Goal: Contribute content

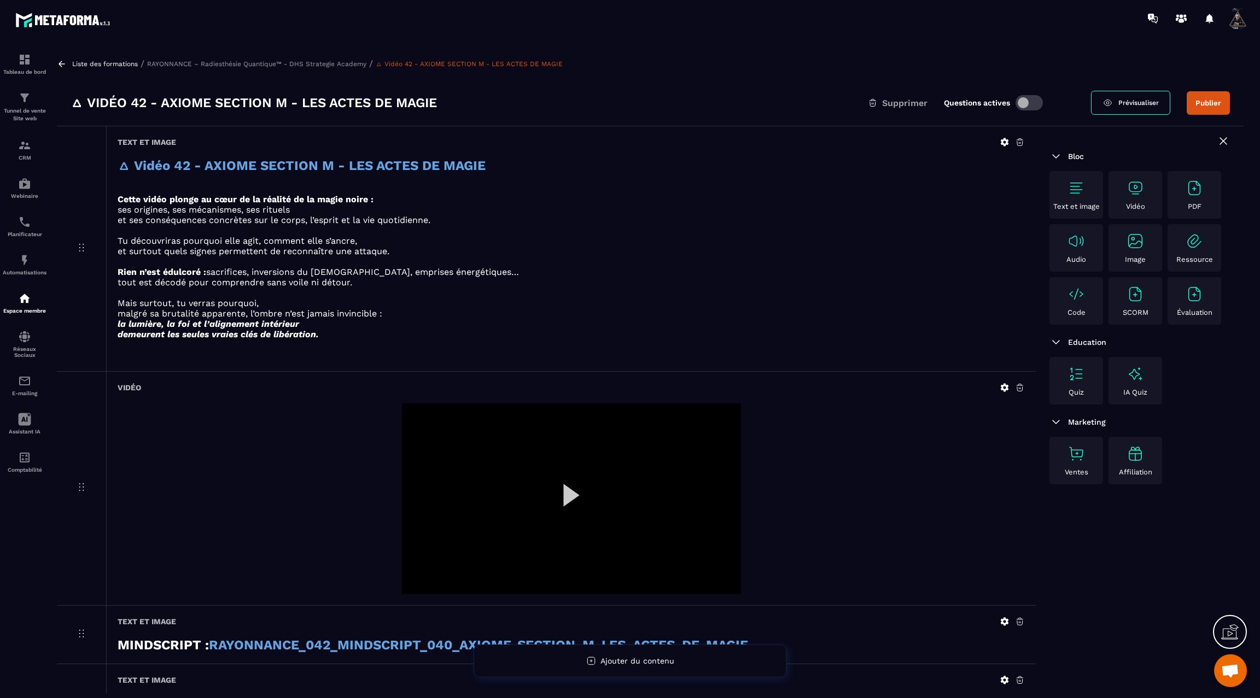
click at [1007, 384] on icon at bounding box center [1004, 388] width 8 height 8
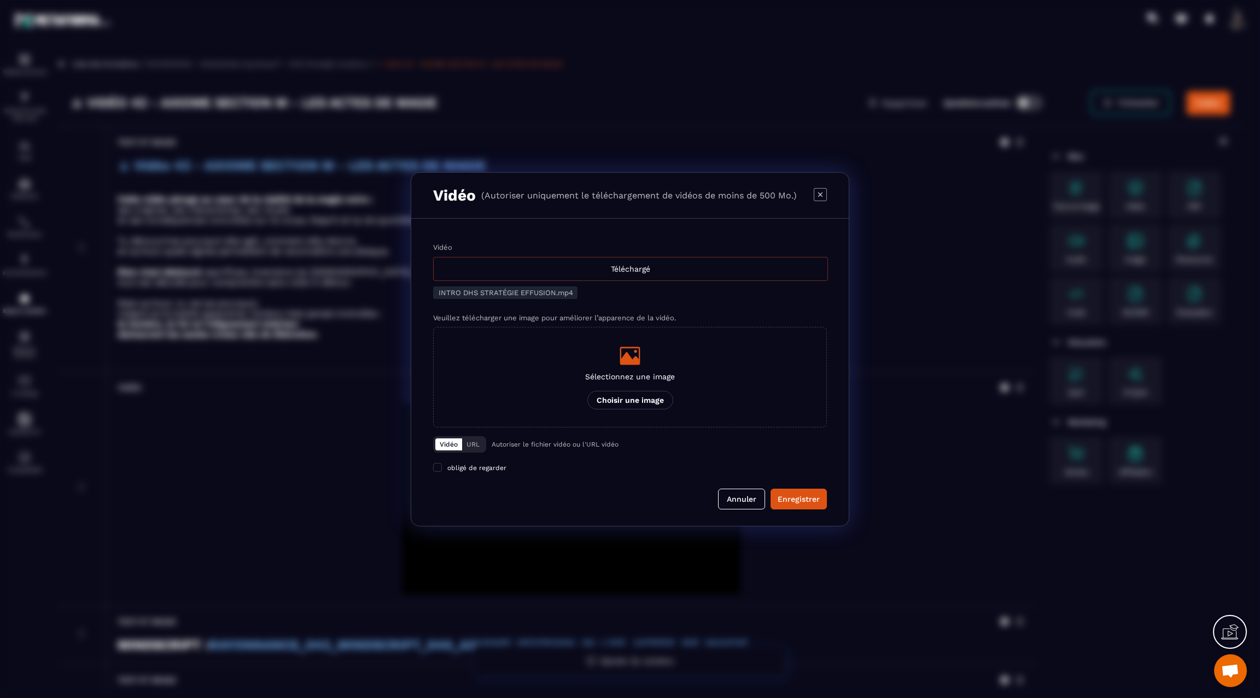
click at [598, 262] on div "Téléchargé" at bounding box center [630, 269] width 395 height 24
click at [0, 0] on input "Vidéo Téléchargé" at bounding box center [0, 0] width 0 height 0
click at [798, 497] on div "Enregistrer" at bounding box center [798, 499] width 42 height 11
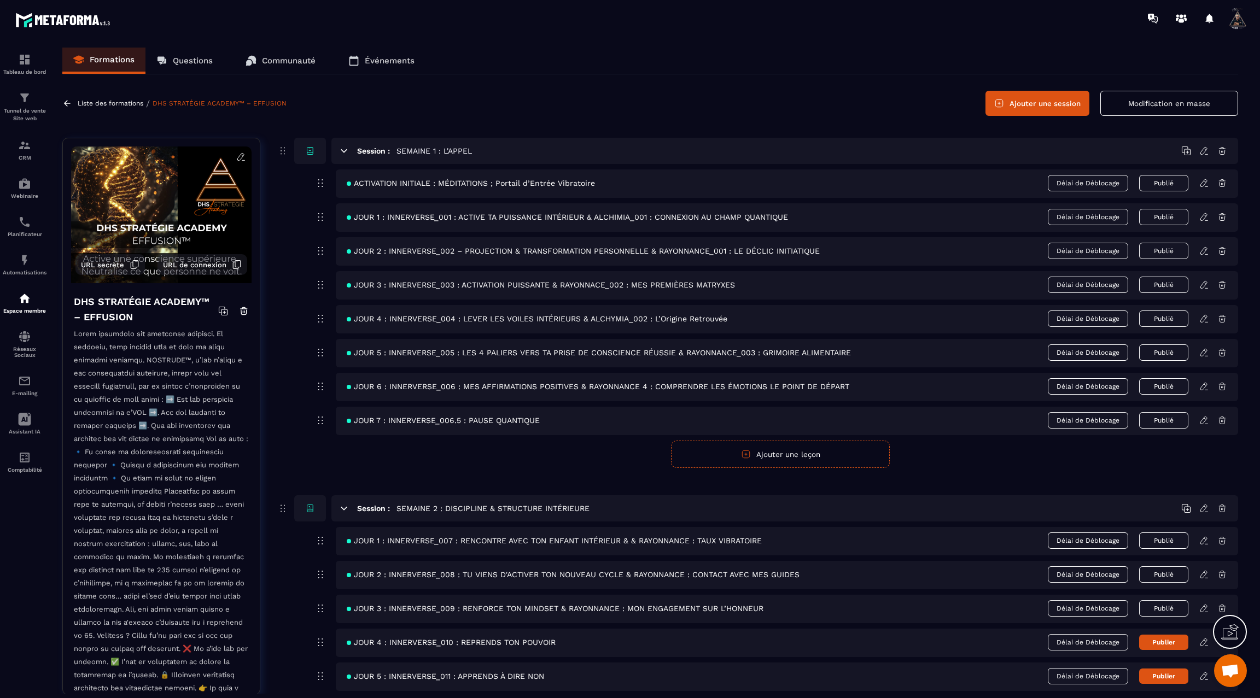
scroll to position [285, 0]
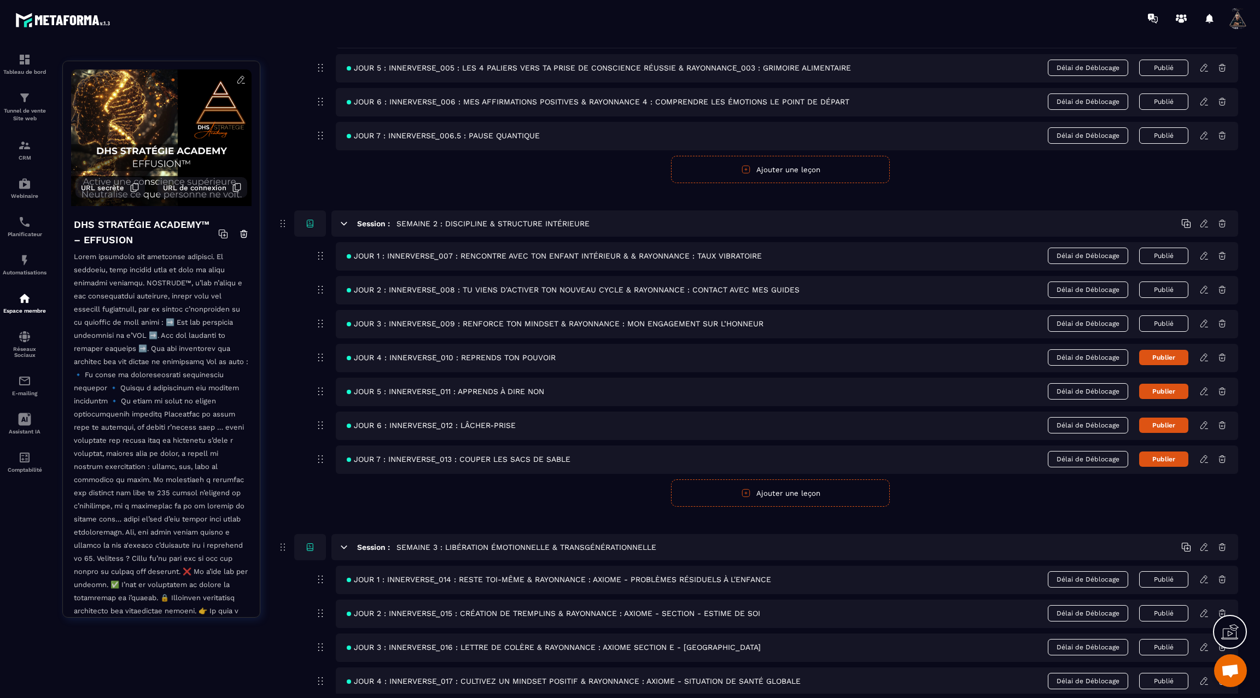
click at [1202, 353] on icon at bounding box center [1204, 358] width 10 height 10
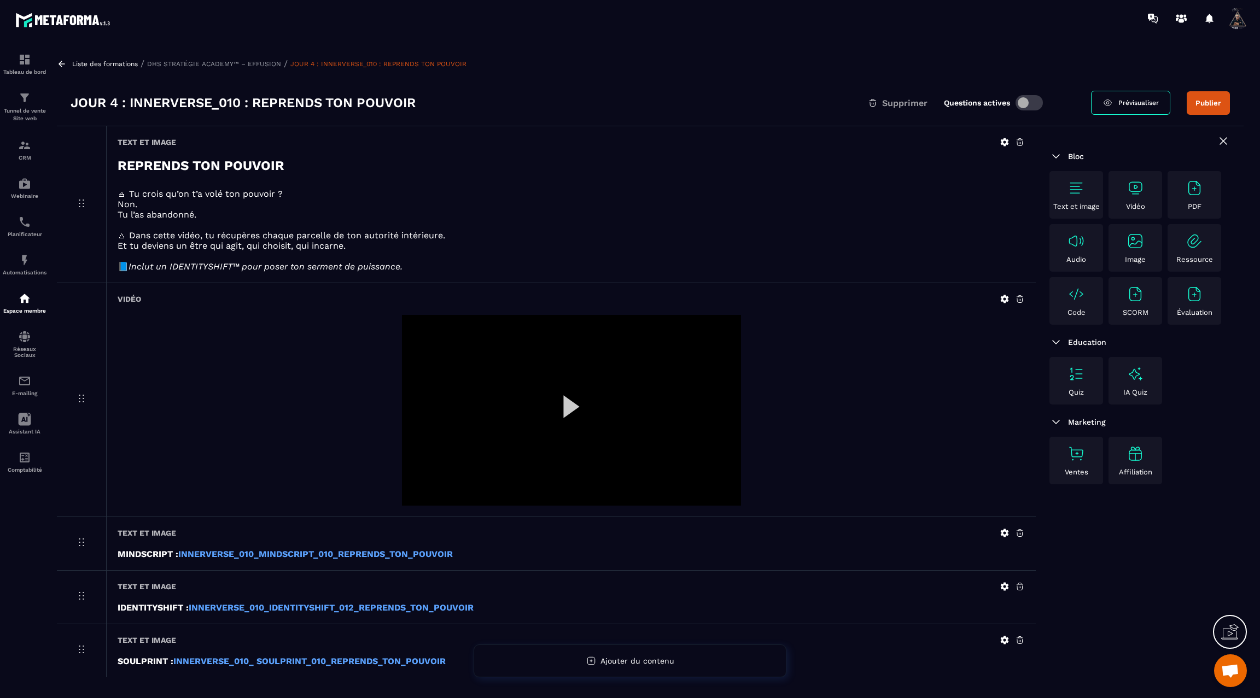
click at [62, 63] on icon at bounding box center [61, 64] width 7 height 6
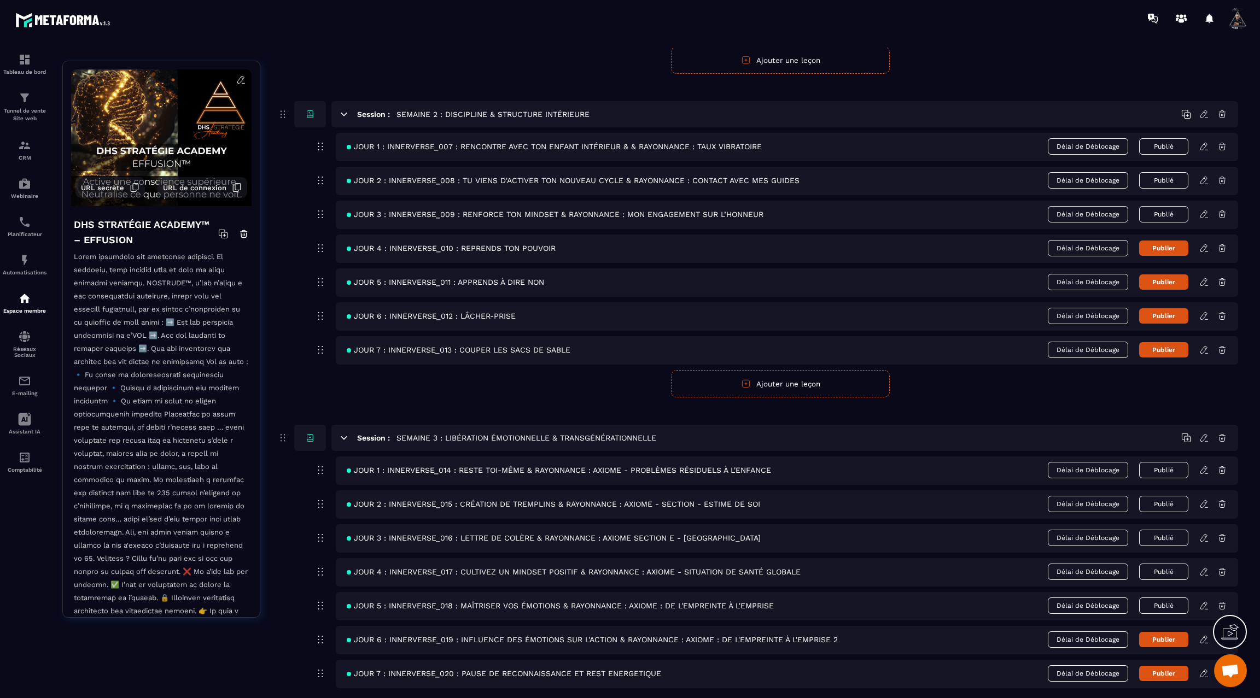
scroll to position [468, 0]
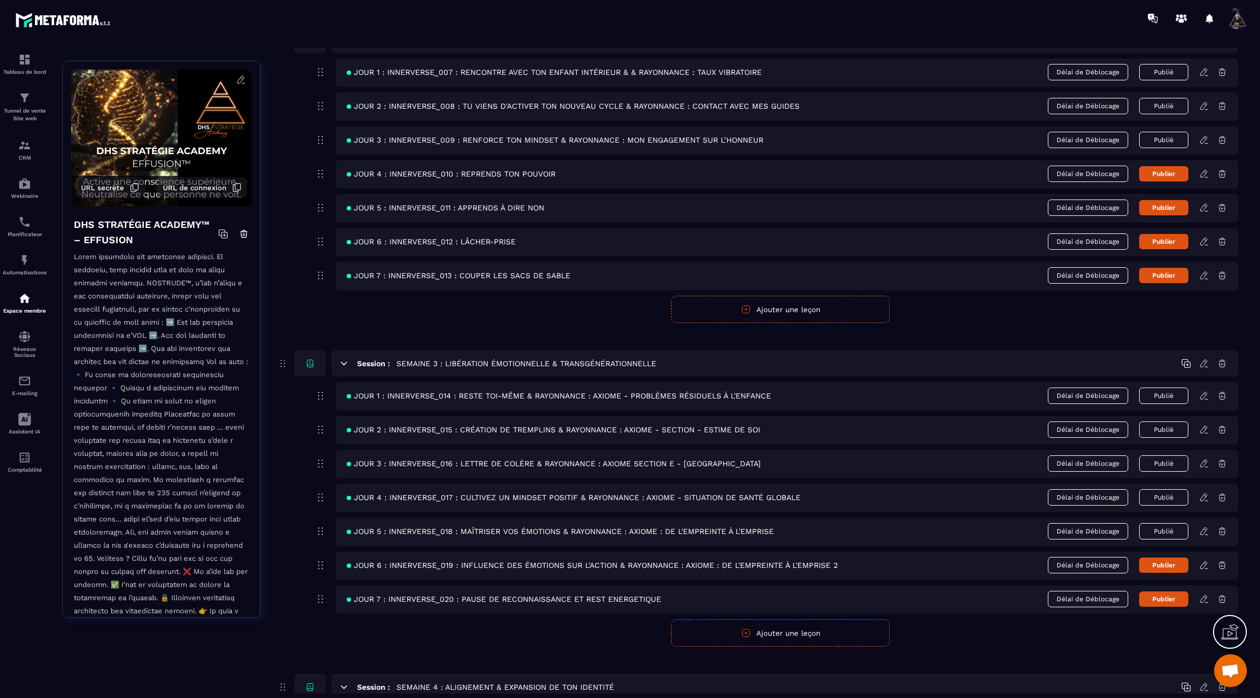
click at [1204, 563] on icon at bounding box center [1204, 564] width 2 height 2
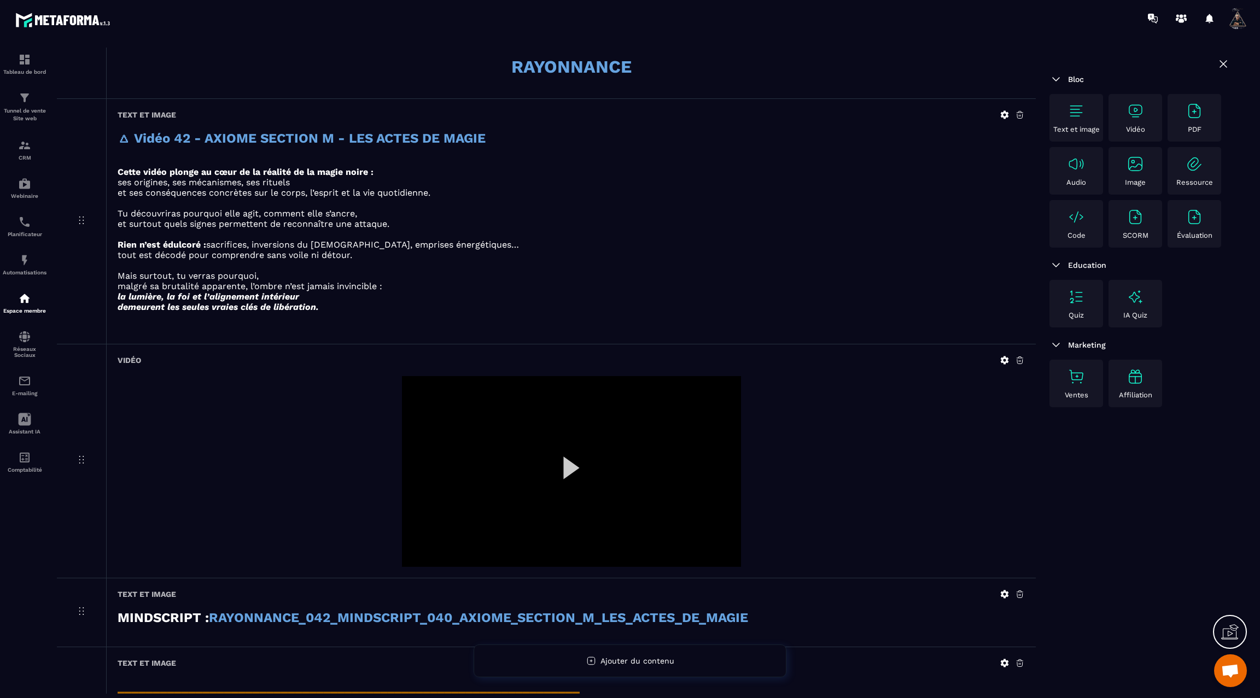
scroll to position [753, 0]
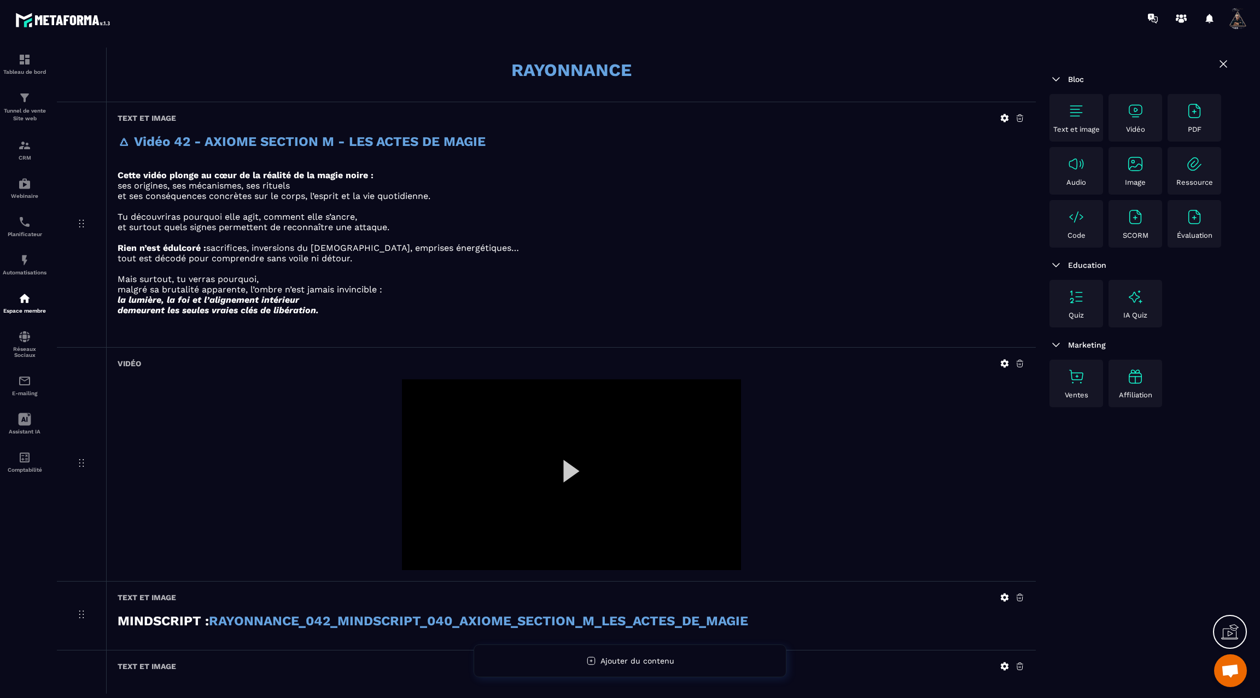
click at [1004, 359] on icon at bounding box center [1004, 364] width 10 height 10
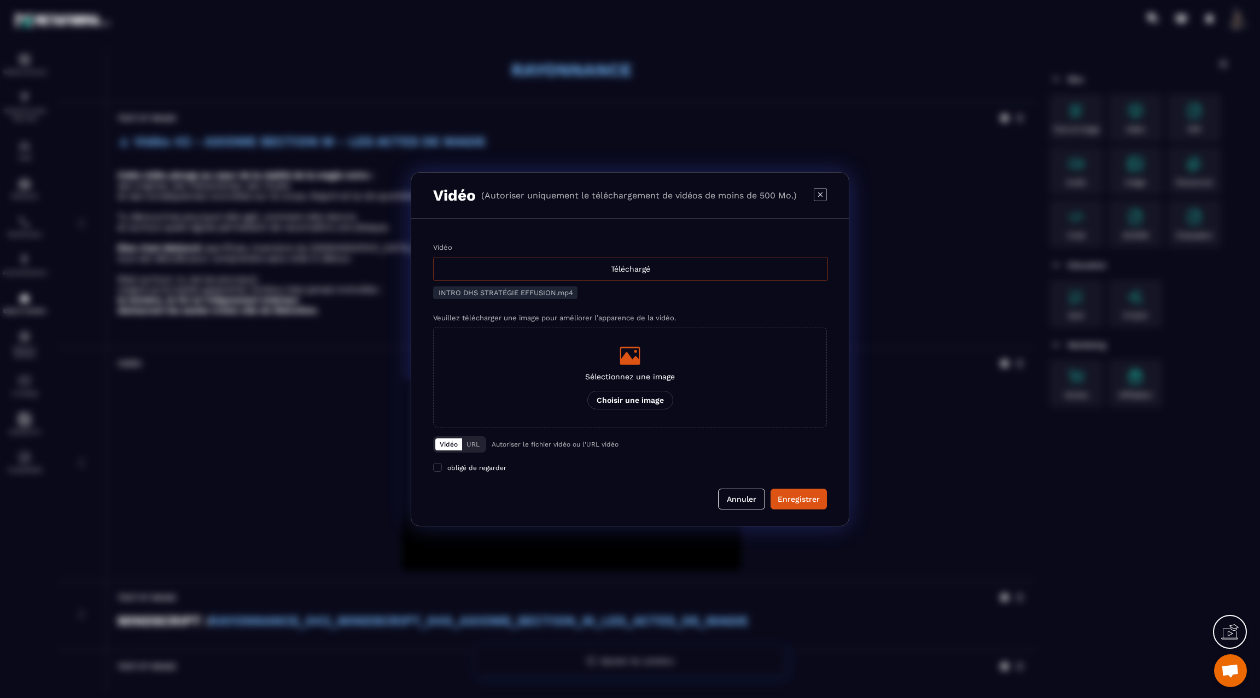
click at [646, 271] on div "Téléchargé" at bounding box center [630, 269] width 395 height 24
click at [0, 0] on input "Vidéo Téléchargé" at bounding box center [0, 0] width 0 height 0
click at [792, 498] on div "Enregistrer" at bounding box center [798, 499] width 42 height 11
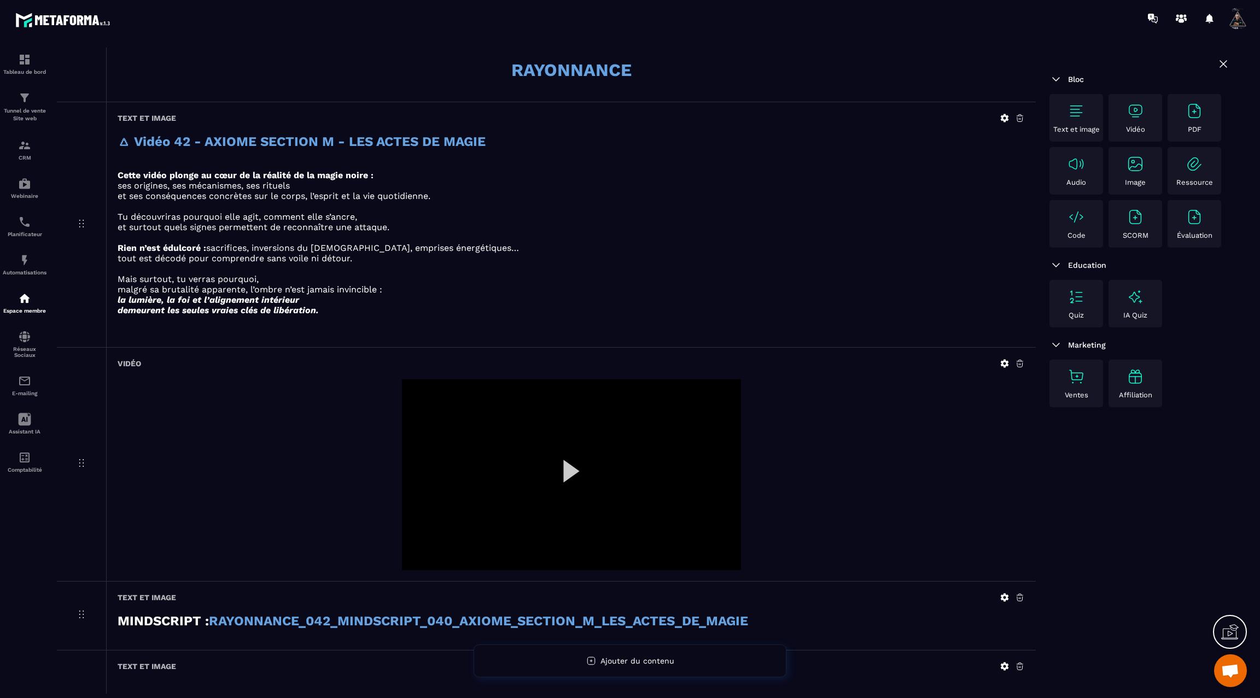
click at [563, 466] on div at bounding box center [571, 474] width 339 height 191
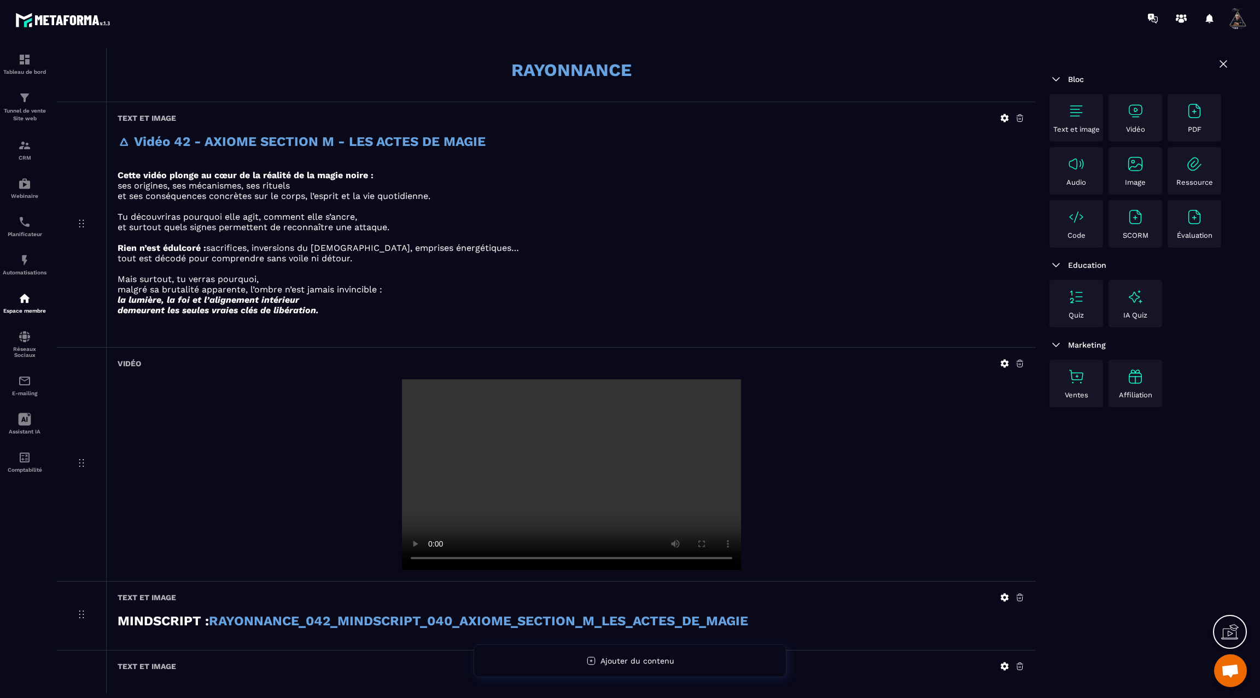
click at [485, 495] on video at bounding box center [571, 474] width 339 height 191
